Goal: Book appointment/travel/reservation

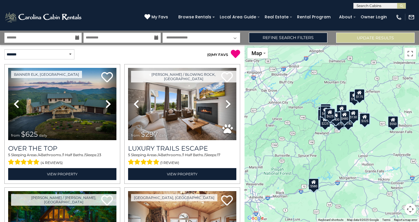
click at [77, 37] on icon at bounding box center [77, 38] width 4 height 4
click at [65, 37] on input "text" at bounding box center [42, 38] width 77 height 10
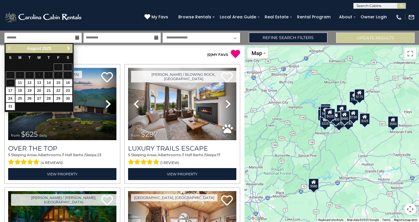
click at [68, 48] on span "Next" at bounding box center [68, 48] width 5 height 5
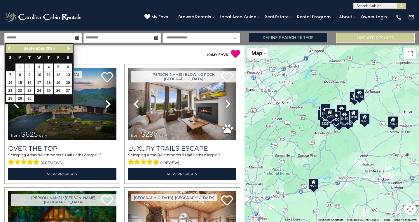
click at [68, 48] on span "Next" at bounding box center [68, 48] width 5 height 5
click at [59, 65] on link "3" at bounding box center [58, 67] width 9 height 7
type input "*******"
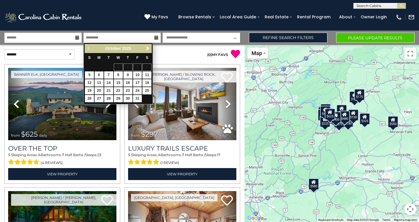
click at [99, 73] on link "6" at bounding box center [98, 74] width 9 height 7
type input "*******"
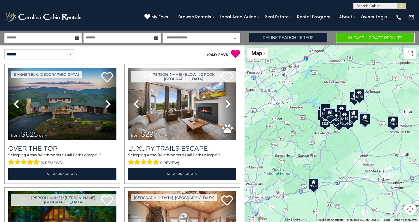
select select "*"
click at [279, 36] on link "Refine Search Filters" at bounding box center [288, 38] width 78 height 10
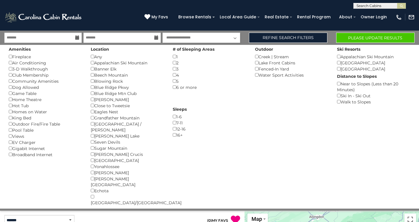
click at [355, 36] on button "Please Update Results" at bounding box center [375, 38] width 78 height 10
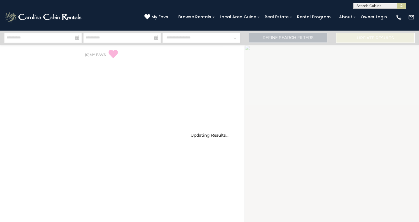
select select "*"
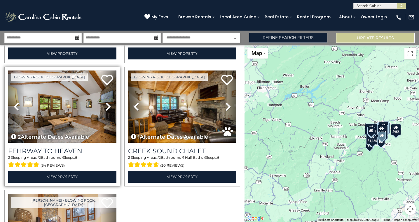
scroll to position [482, 0]
